Goal: Information Seeking & Learning: Learn about a topic

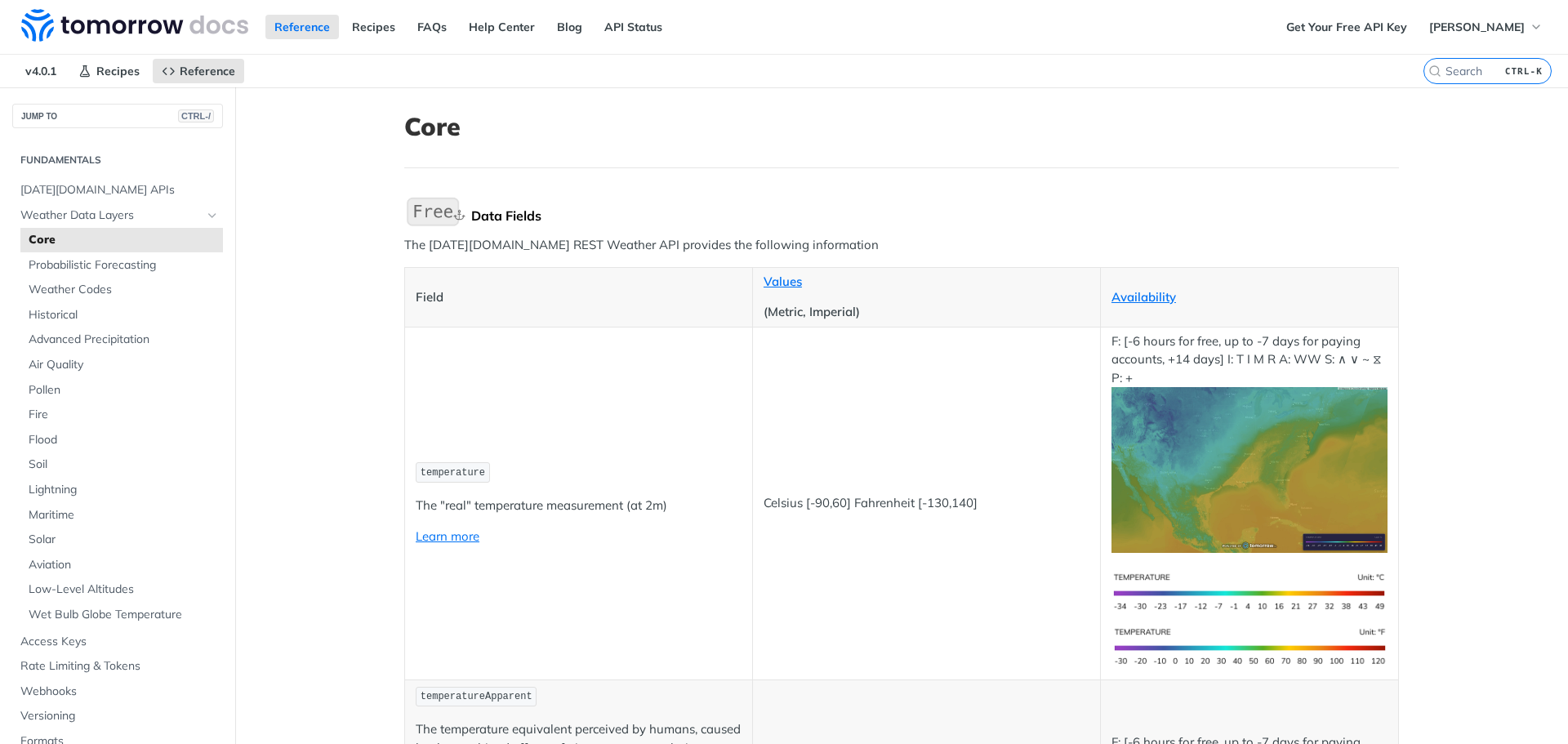
click at [514, 215] on div "Data Fields" at bounding box center [934, 215] width 928 height 17
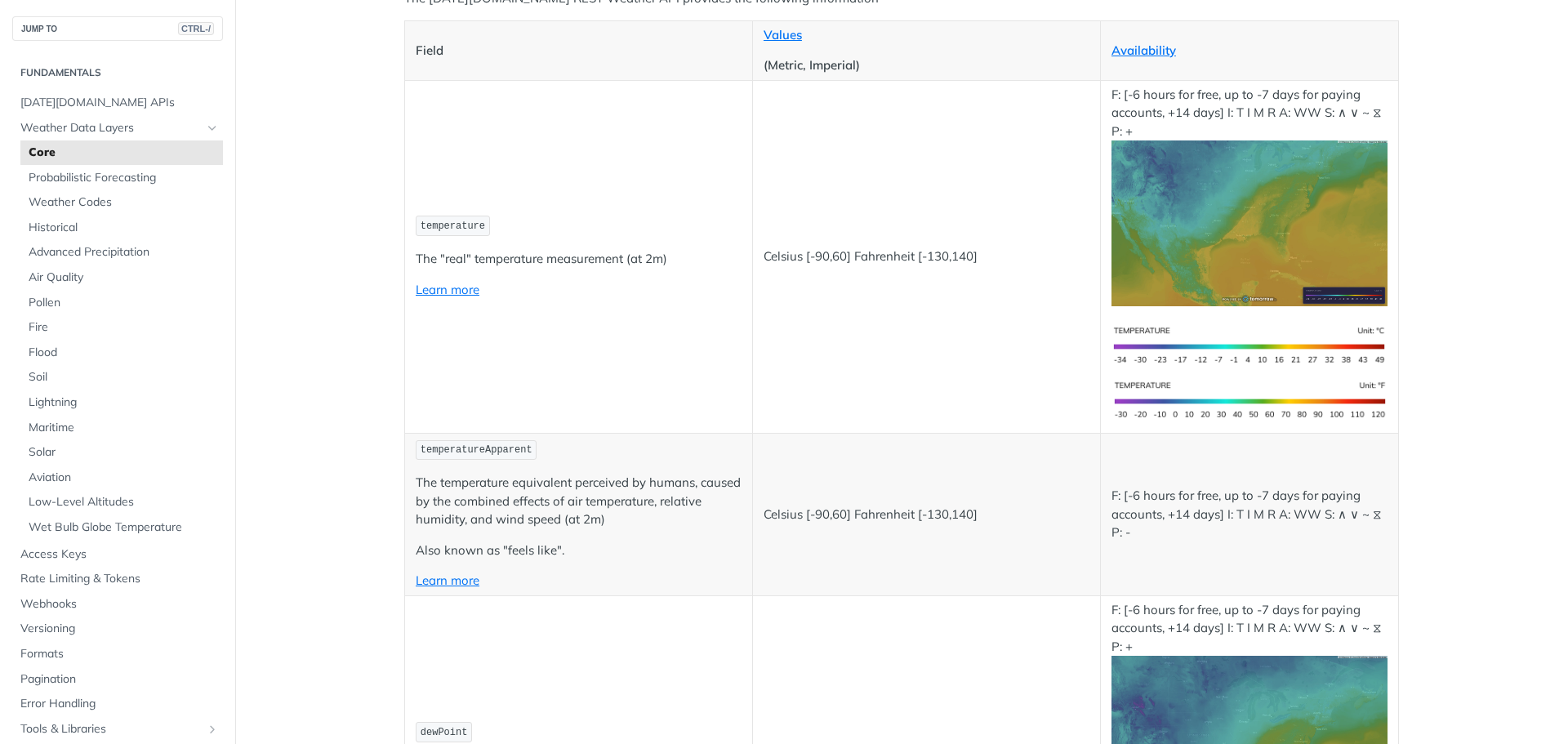
scroll to position [245, 0]
click at [468, 283] on link "Learn more" at bounding box center [447, 291] width 63 height 16
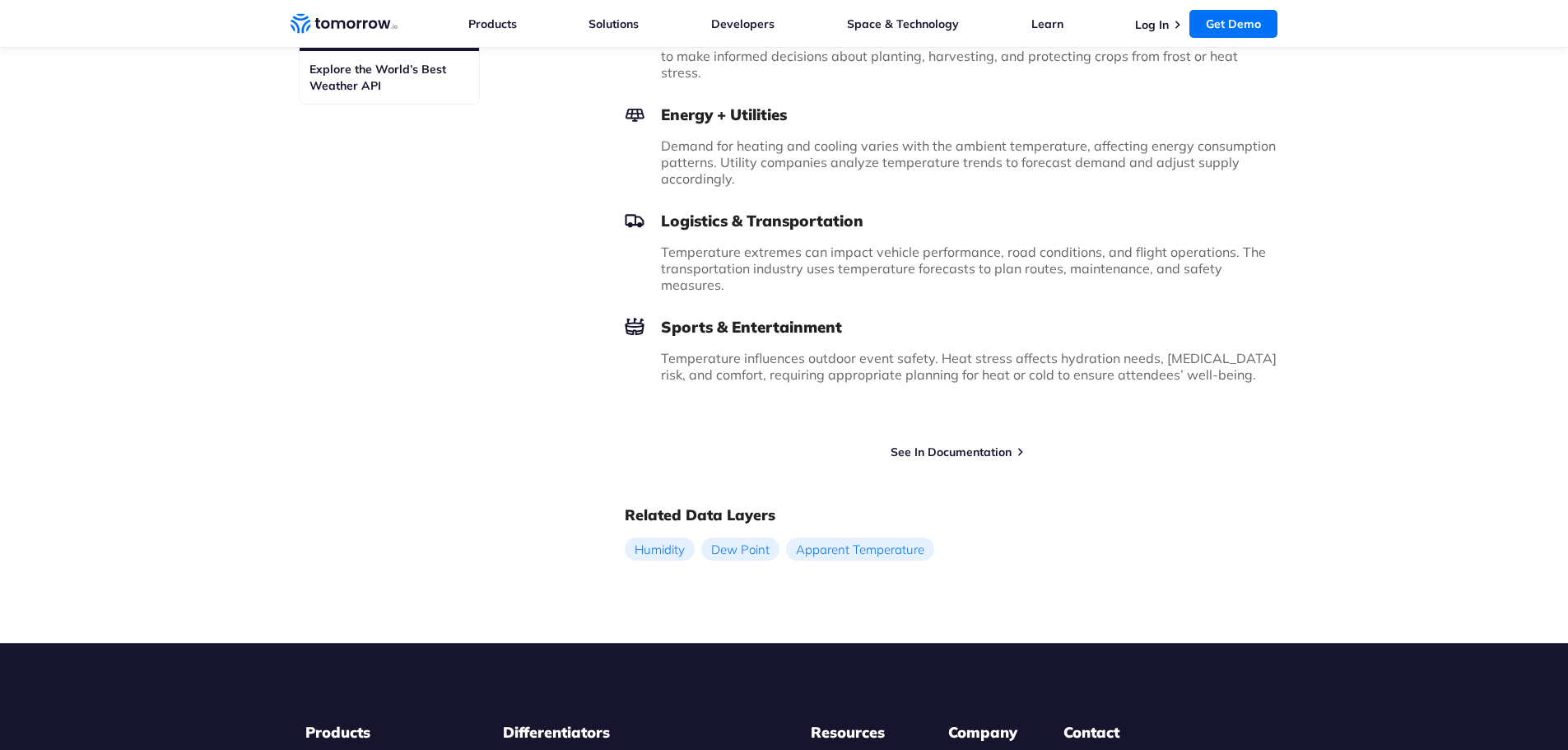
scroll to position [760, 0]
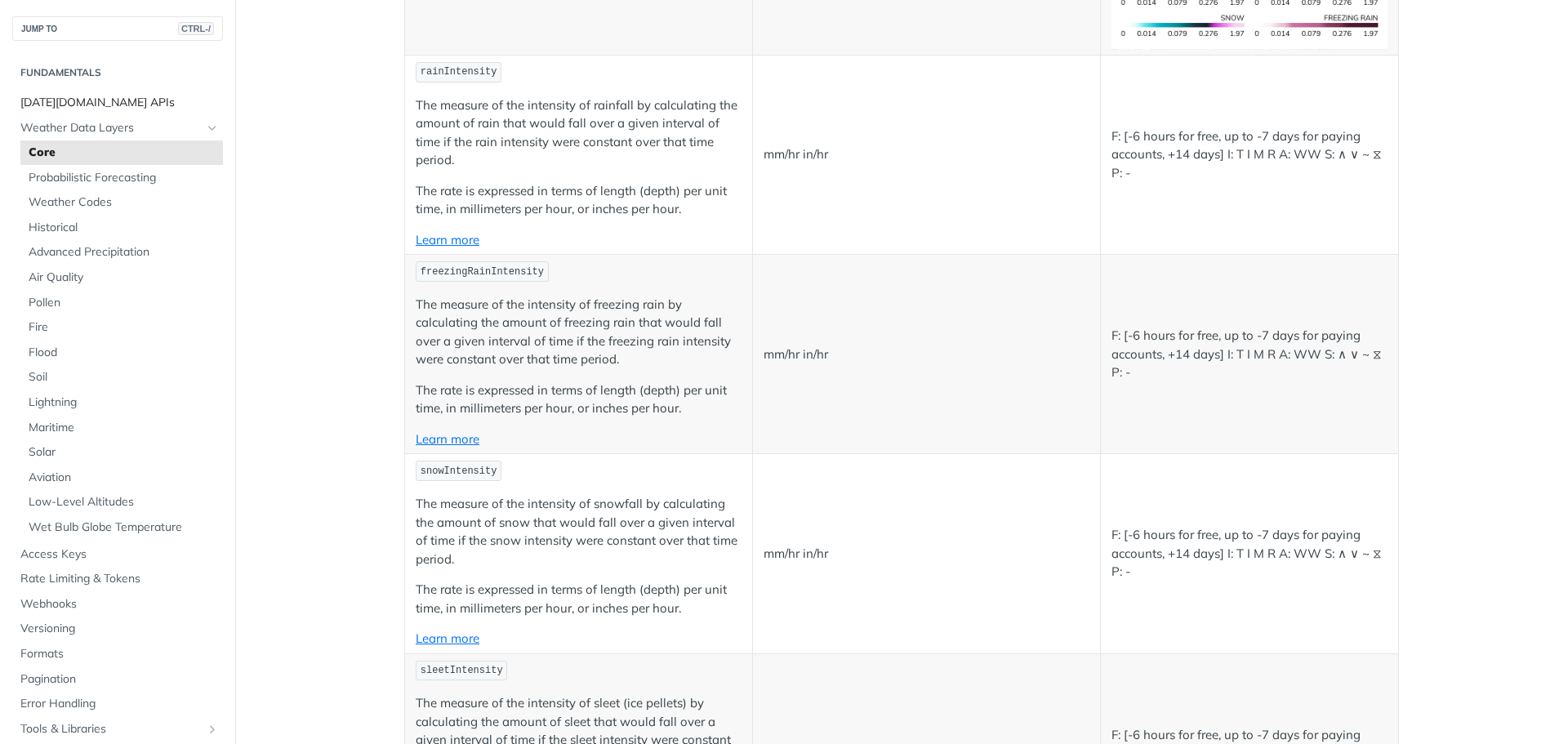
click at [86, 98] on span "Tomorrow.io APIs" at bounding box center [120, 102] width 199 height 17
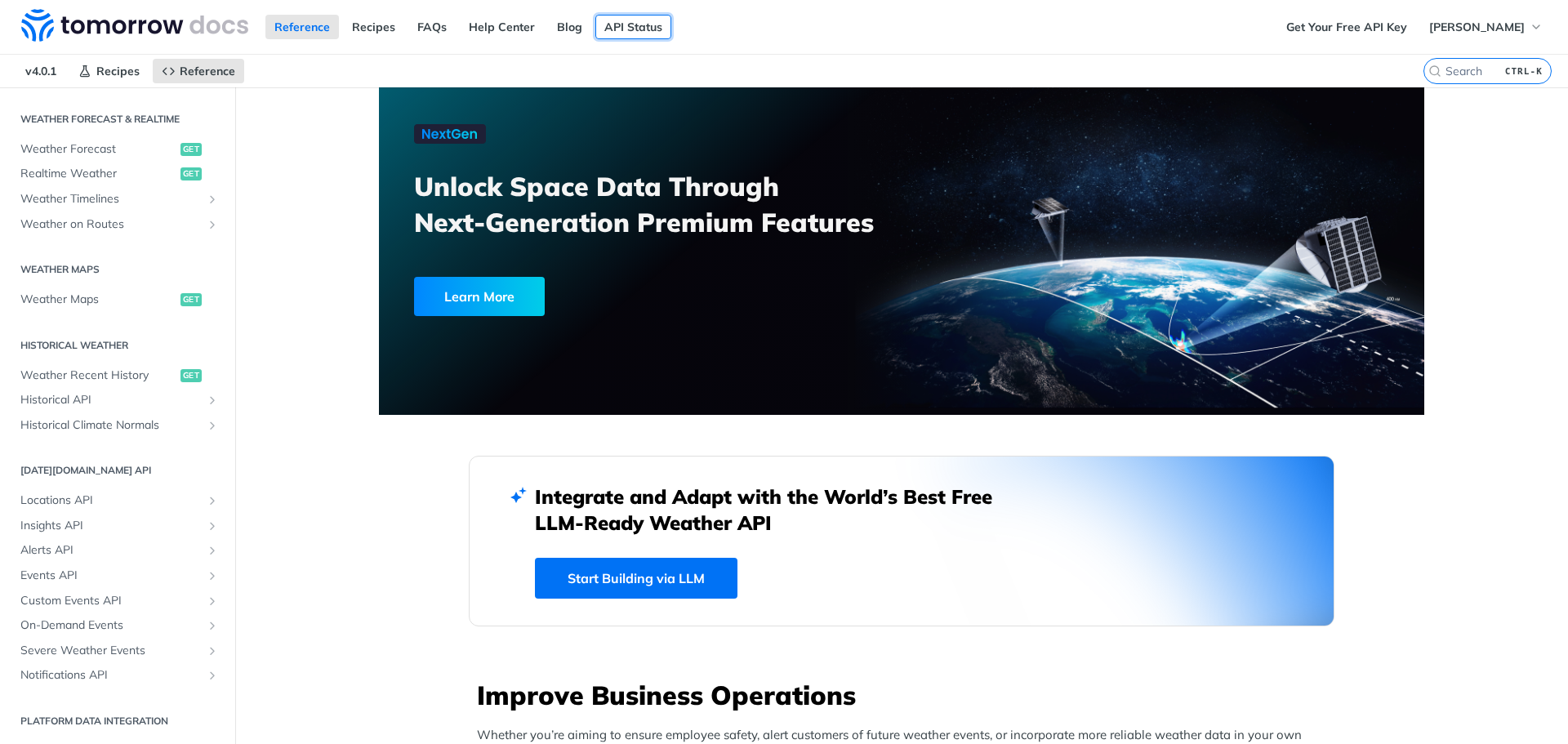
click at [632, 28] on link "API Status" at bounding box center [634, 26] width 76 height 24
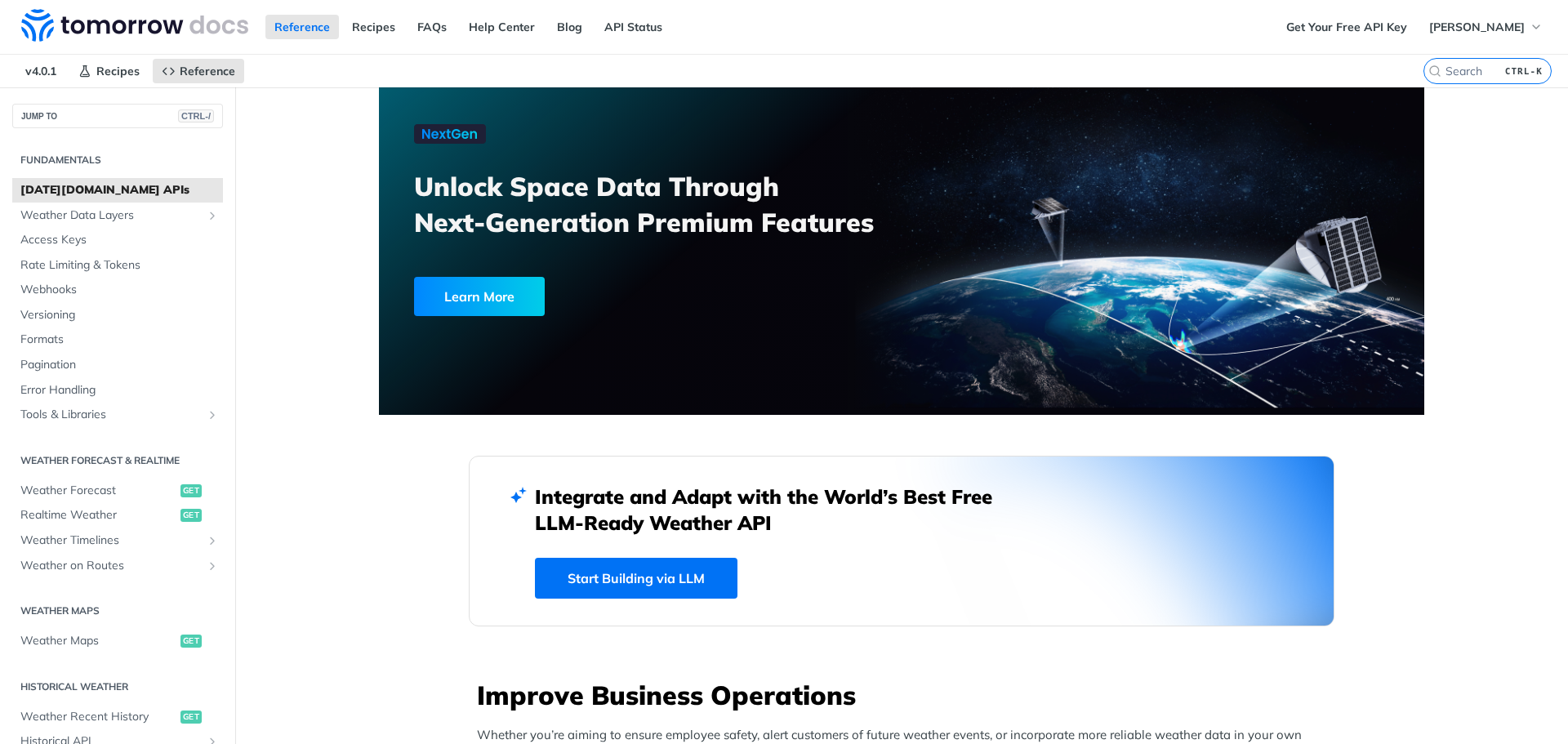
drag, startPoint x: 0, startPoint y: 0, endPoint x: 1264, endPoint y: 48, distance: 1264.9
click at [1277, 50] on div "Get Your Free API Key mohamed amine trimech" at bounding box center [1422, 26] width 291 height 54
click at [49, 31] on img at bounding box center [134, 25] width 227 height 33
